Goal: Information Seeking & Learning: Learn about a topic

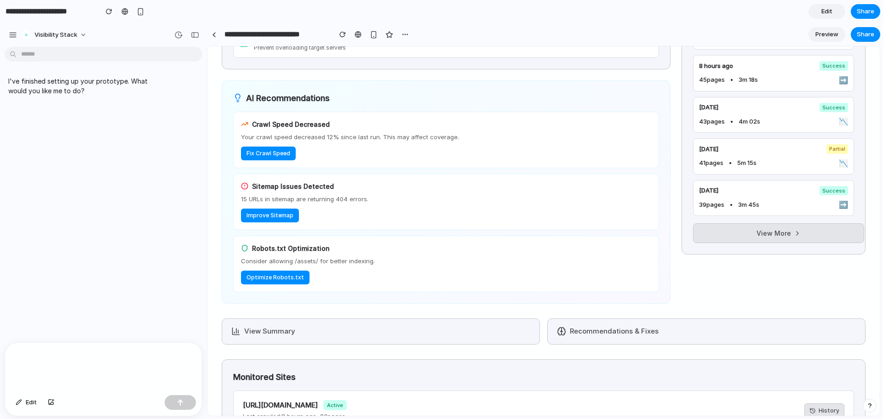
scroll to position [358, 0]
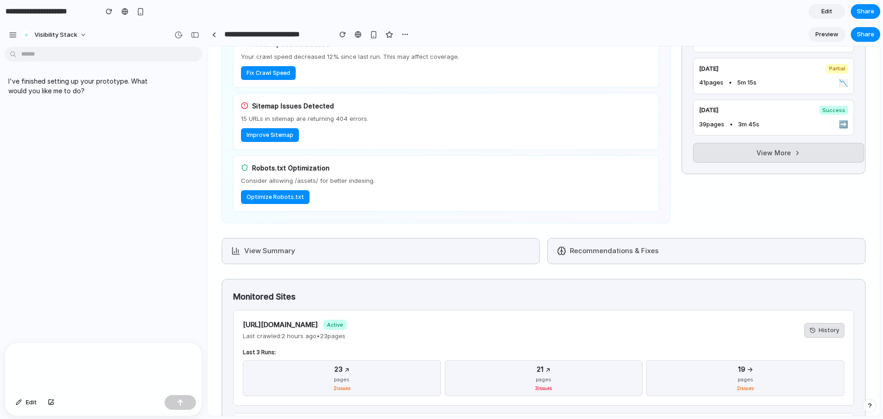
click at [610, 249] on button "Recommendations & Fixes" at bounding box center [706, 251] width 318 height 26
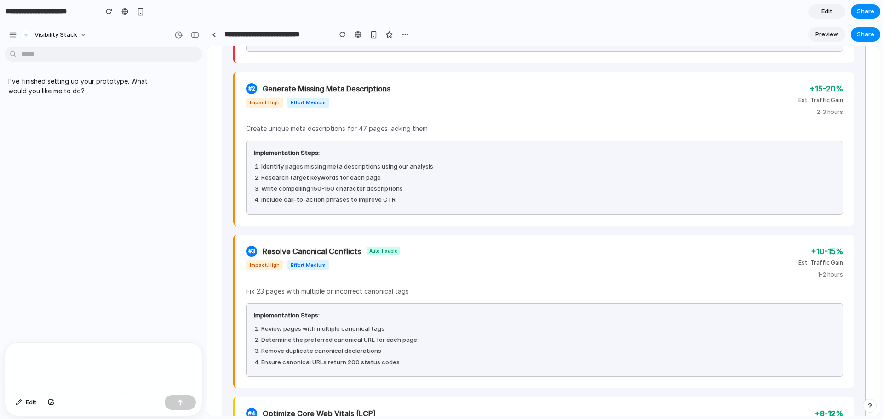
scroll to position [0, 0]
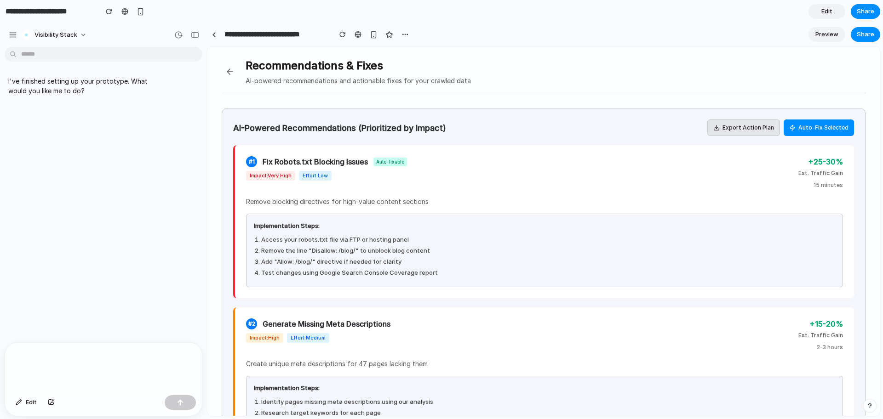
click at [230, 70] on button at bounding box center [230, 71] width 17 height 17
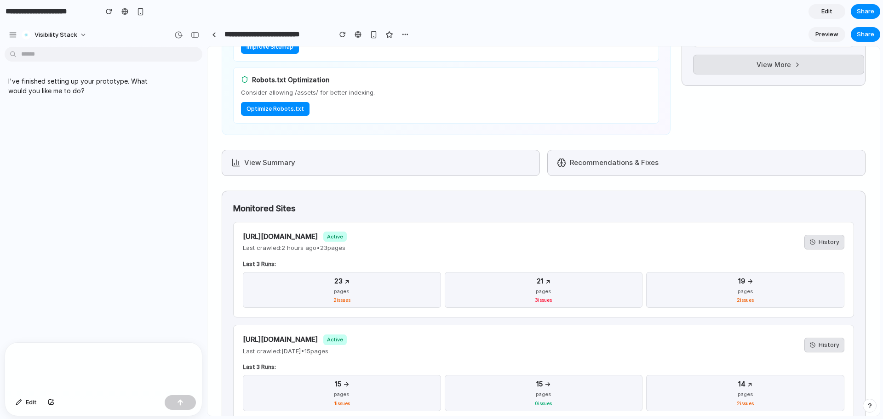
scroll to position [529, 0]
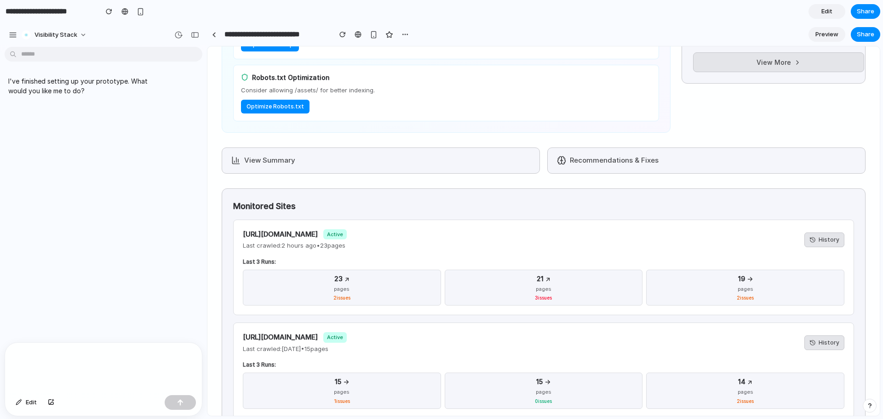
click at [387, 159] on button "View Summary" at bounding box center [381, 161] width 318 height 26
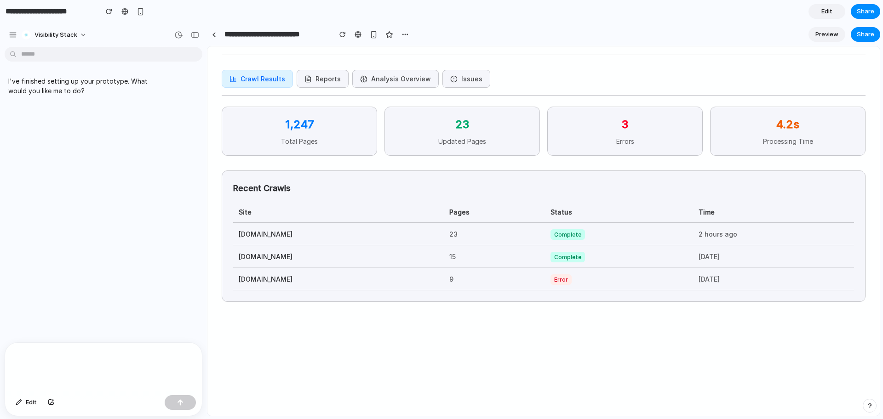
click at [315, 81] on button "Reports" at bounding box center [323, 79] width 52 height 18
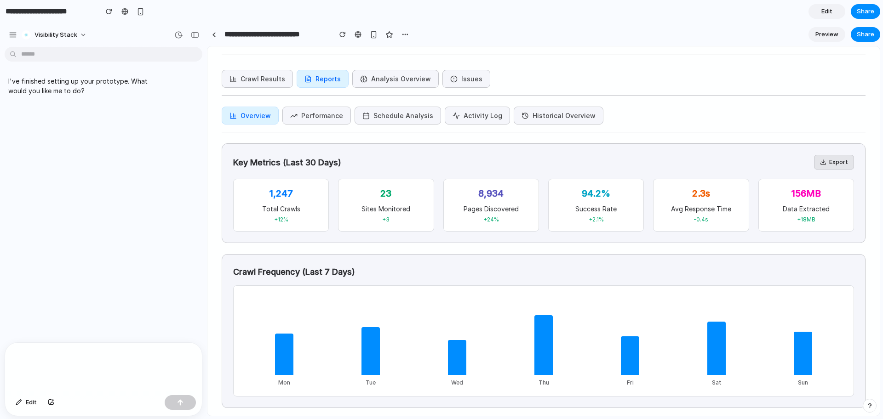
click at [365, 72] on button "Analysis Overview" at bounding box center [395, 79] width 86 height 18
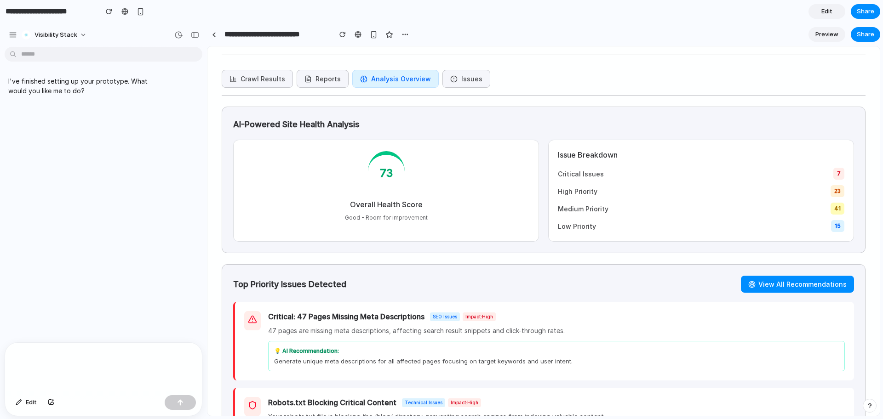
click at [454, 74] on button "Issues" at bounding box center [466, 79] width 48 height 18
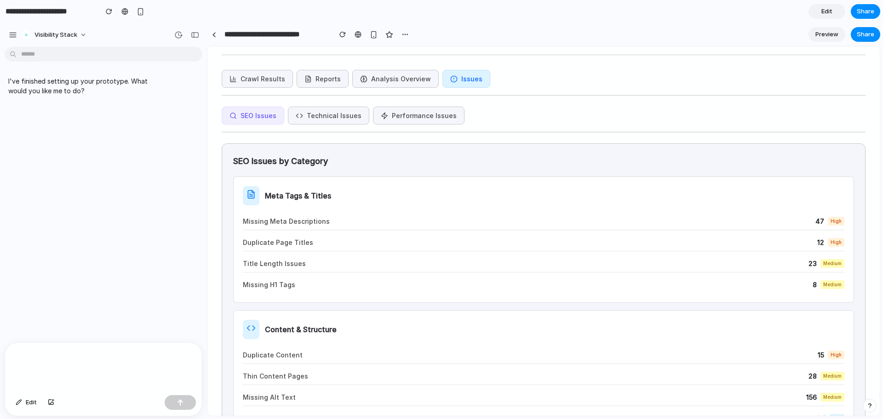
scroll to position [0, 0]
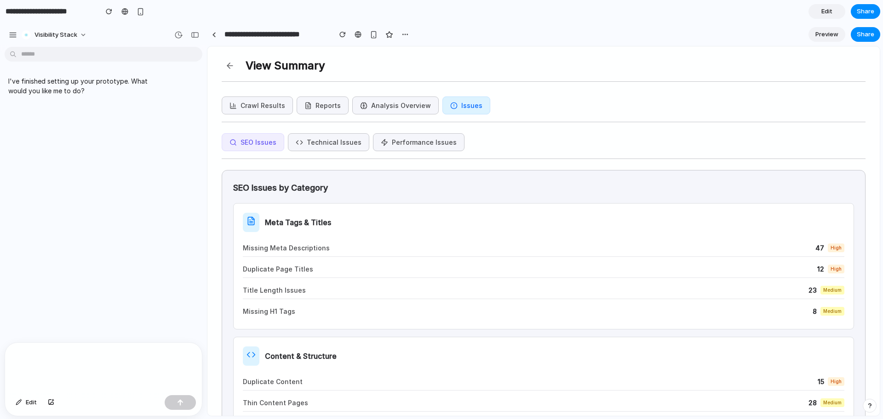
click at [224, 70] on button at bounding box center [230, 65] width 17 height 17
